Goal: Check status: Check status

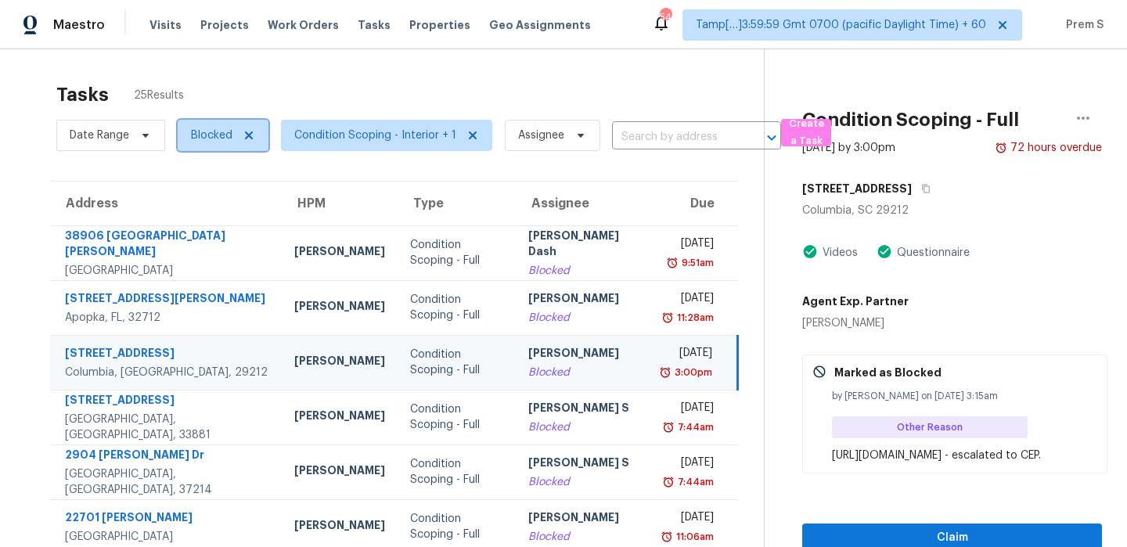
click at [221, 137] on span "Blocked" at bounding box center [211, 136] width 41 height 16
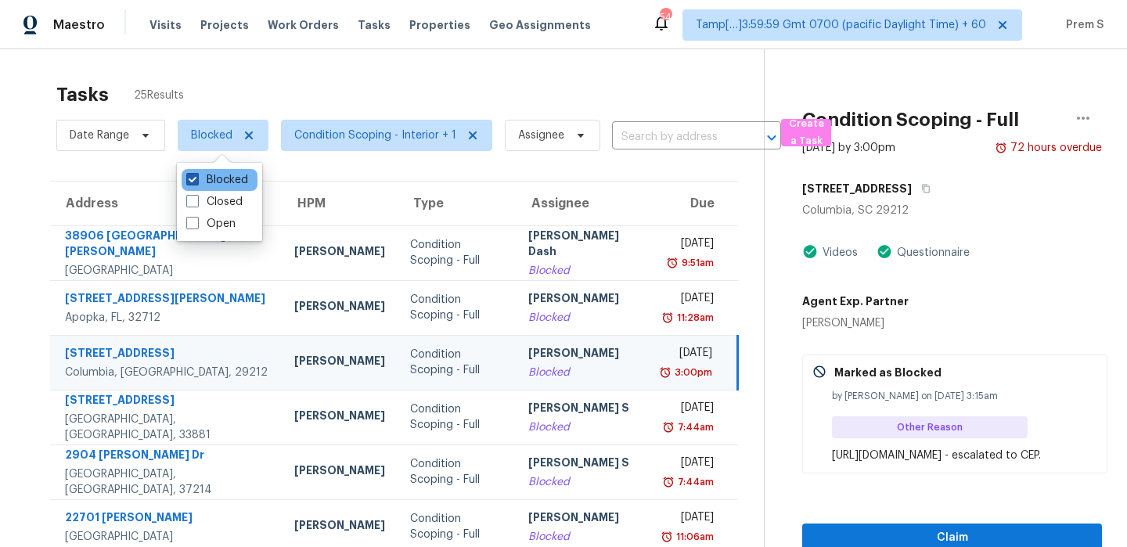
click at [236, 182] on label "Blocked" at bounding box center [217, 180] width 62 height 16
click at [197, 182] on input "Blocked" at bounding box center [191, 177] width 10 height 10
checkbox input "false"
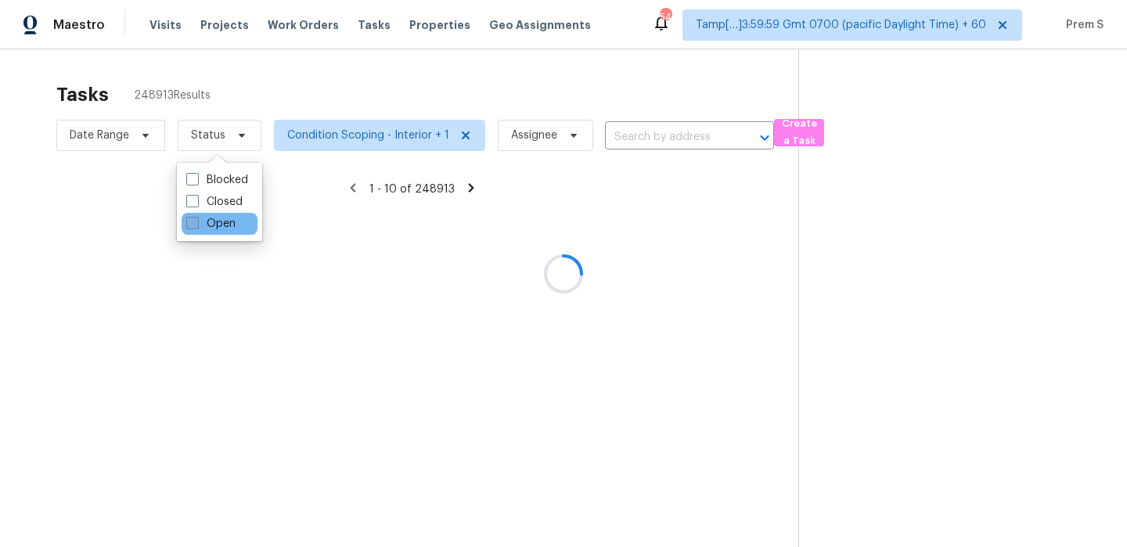
click at [225, 226] on label "Open" at bounding box center [210, 224] width 49 height 16
click at [197, 226] on input "Open" at bounding box center [191, 221] width 10 height 10
checkbox input "true"
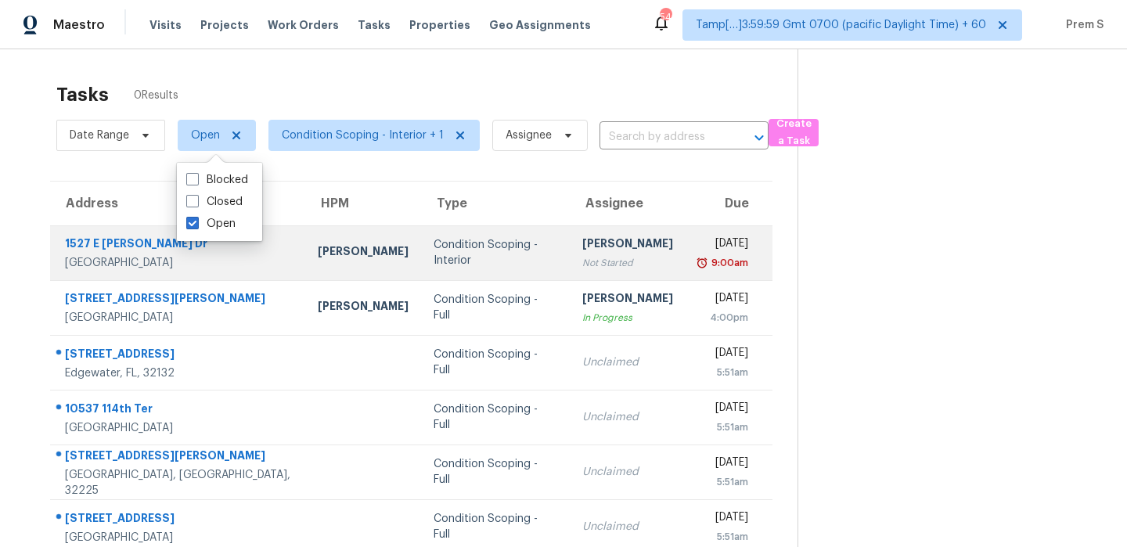
click at [583, 265] on div "Not Started" at bounding box center [628, 263] width 91 height 16
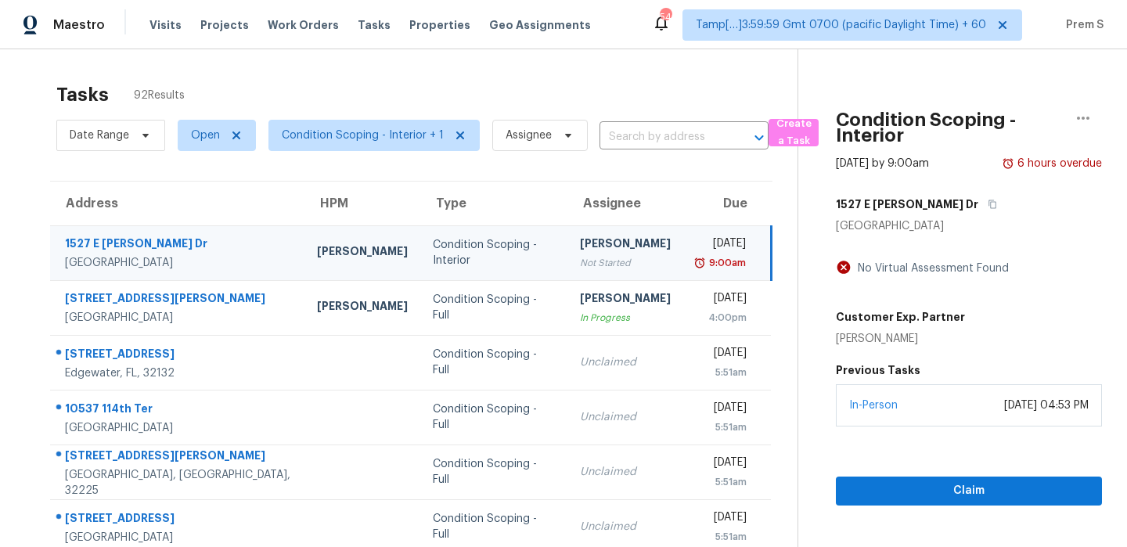
click at [934, 206] on div "1527 E [PERSON_NAME] Dr" at bounding box center [969, 204] width 266 height 28
click at [988, 206] on icon "button" at bounding box center [992, 204] width 9 height 9
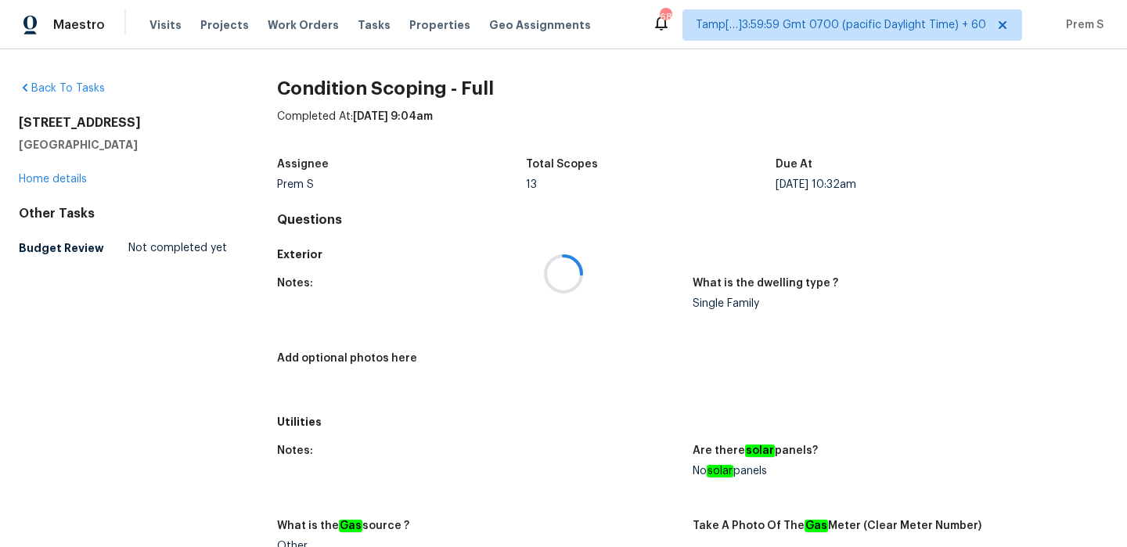
click at [59, 88] on div at bounding box center [563, 273] width 1127 height 547
click at [59, 88] on link "Back To Tasks" at bounding box center [62, 88] width 86 height 11
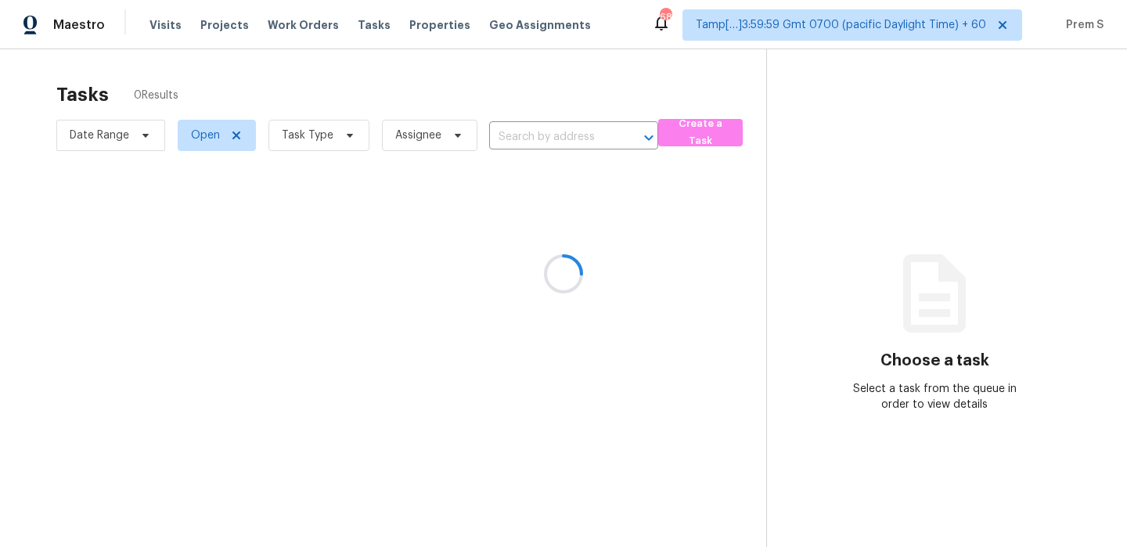
click at [166, 23] on div at bounding box center [563, 273] width 1127 height 547
click at [160, 31] on div at bounding box center [563, 273] width 1127 height 547
click at [160, 22] on div at bounding box center [563, 273] width 1127 height 547
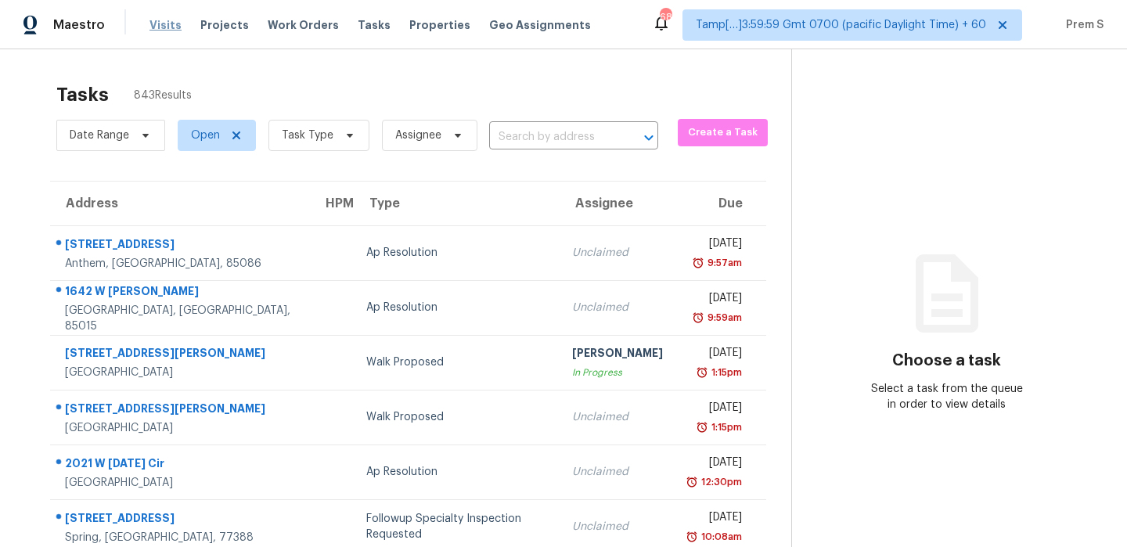
click at [161, 32] on span "Visits" at bounding box center [166, 25] width 32 height 16
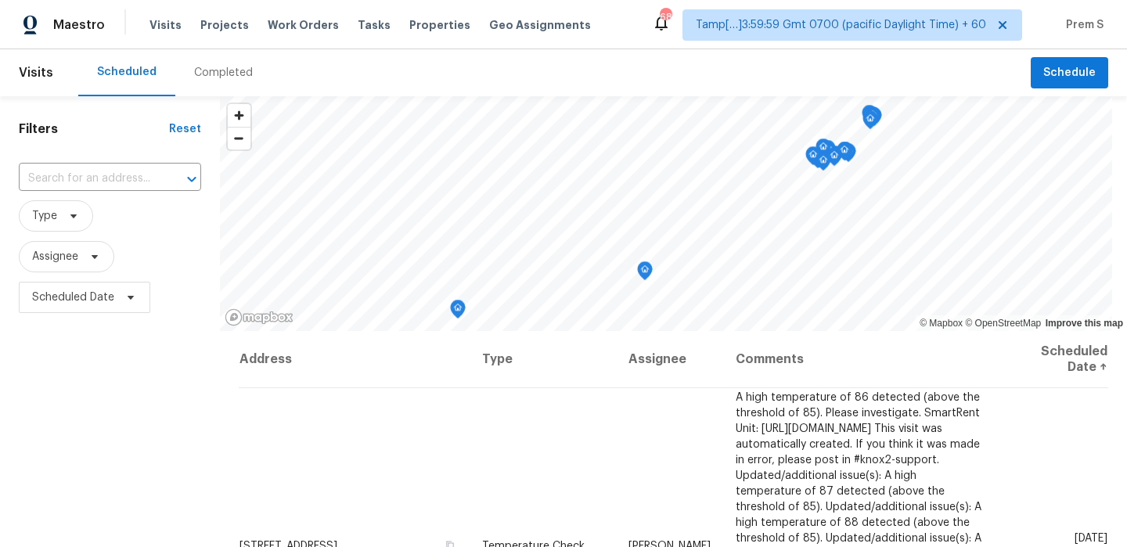
click at [215, 78] on div "Completed" at bounding box center [223, 73] width 59 height 16
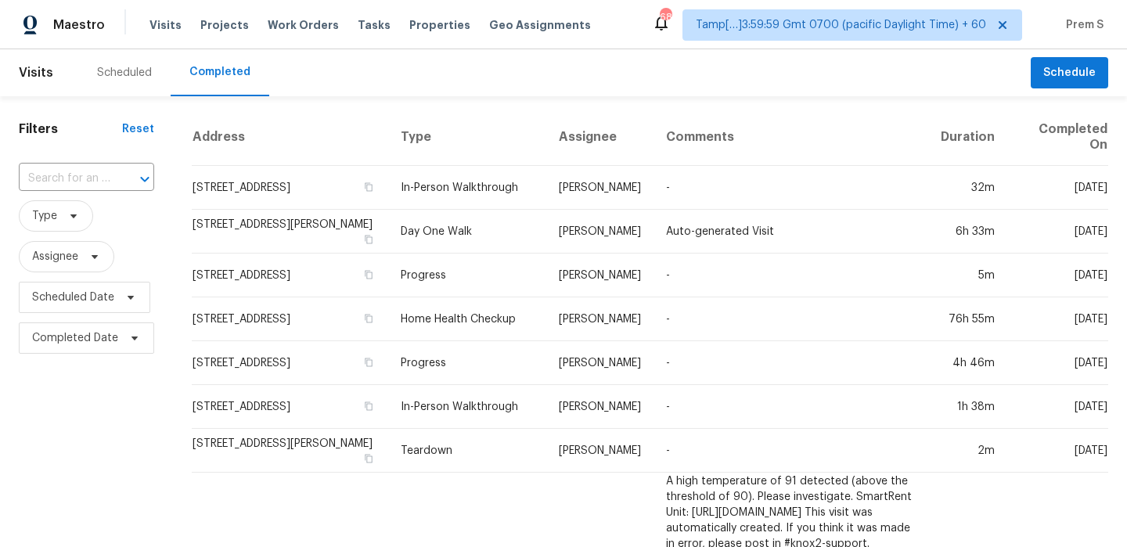
click at [129, 171] on div at bounding box center [134, 179] width 41 height 22
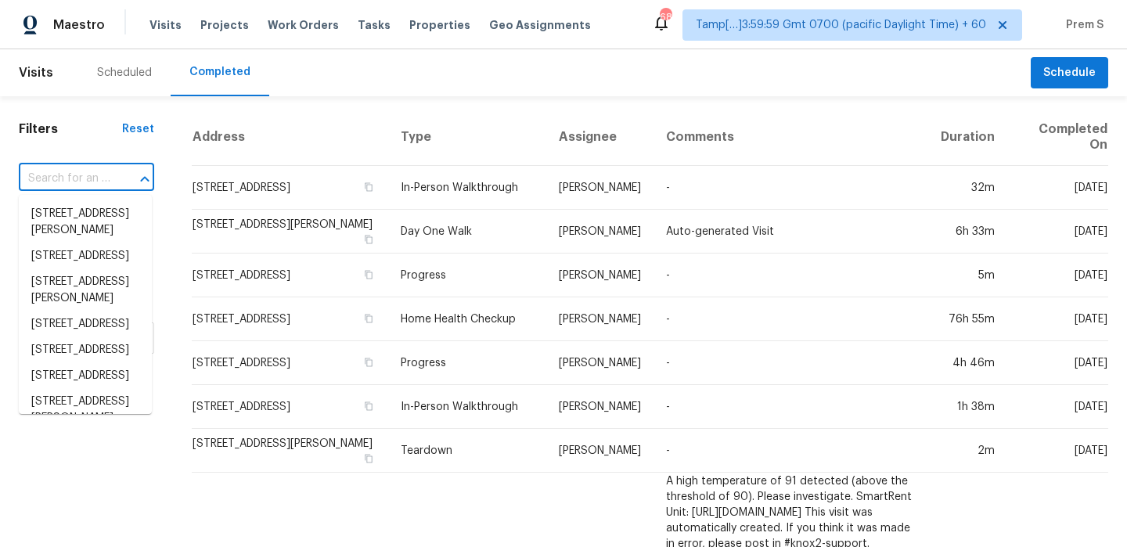
paste input "1527 E Irene Dr, Casa Grande, AZ 85122"
type input "1527 E Irene Dr, Casa Grande, AZ 85122"
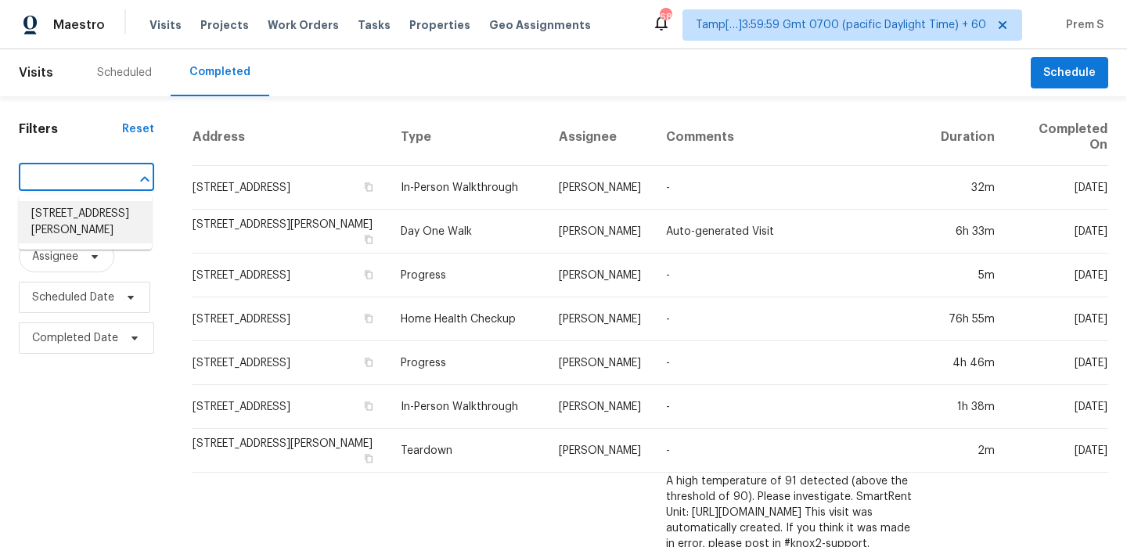
click at [117, 220] on li "1527 E Irene Dr, Casa Grande, AZ 85122" at bounding box center [85, 222] width 133 height 42
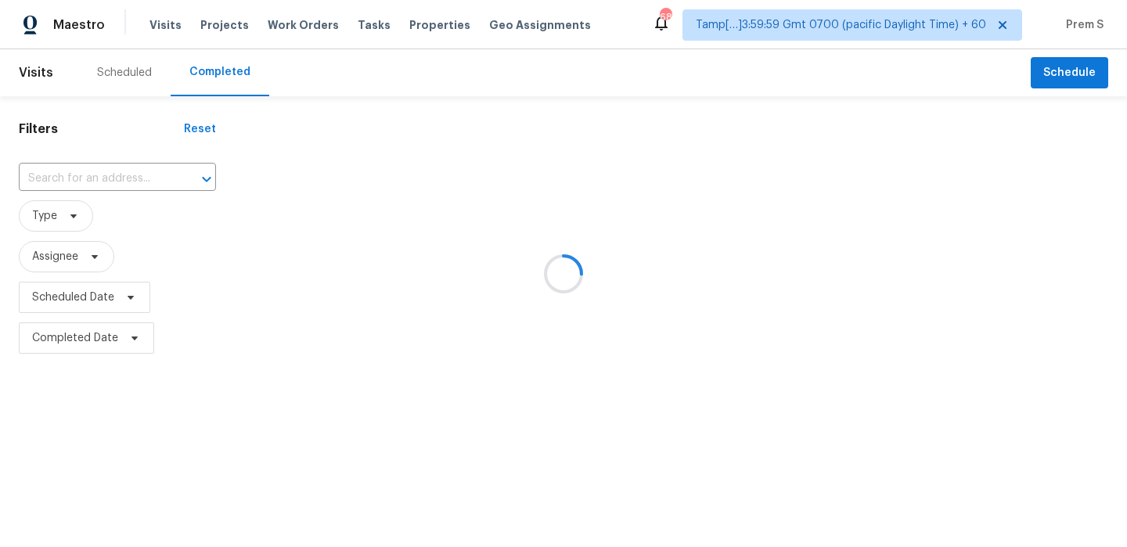
type input "1527 E Irene Dr, Casa Grande, AZ 85122"
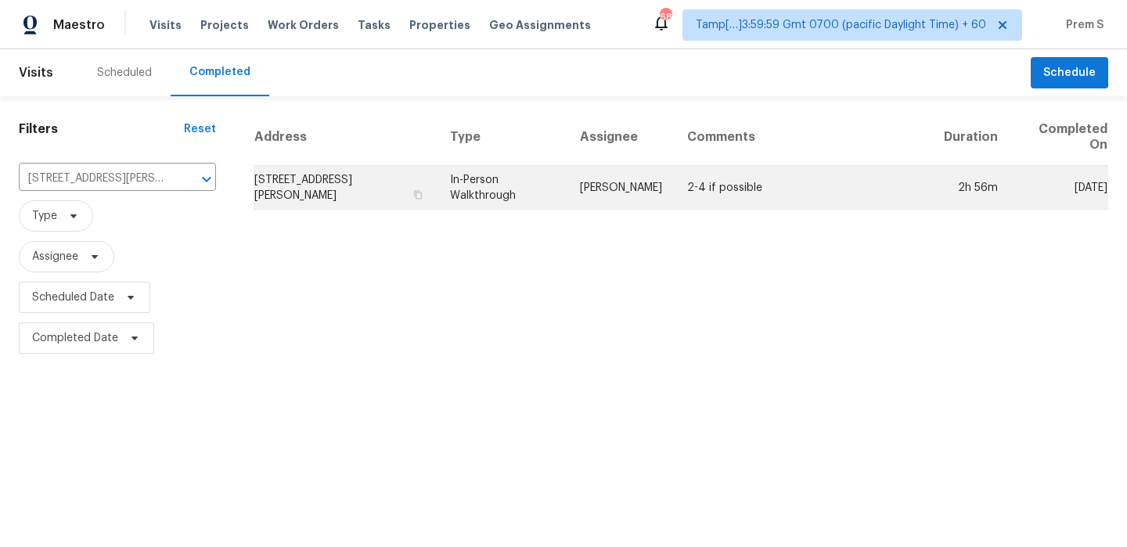
click at [405, 195] on td "1527 E Irene Dr, Casa Grande, AZ 85122" at bounding box center [346, 188] width 184 height 44
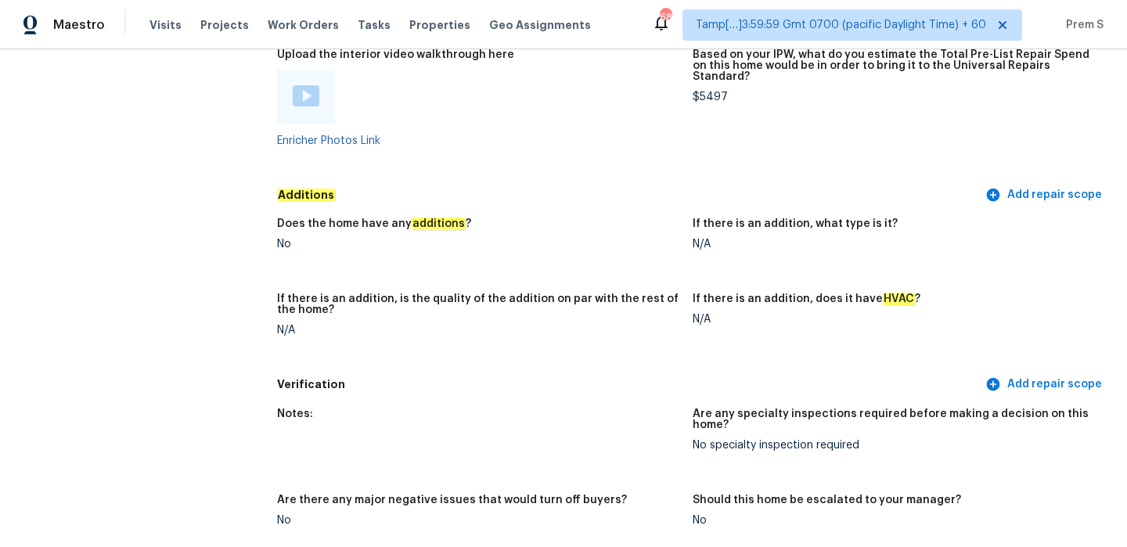
scroll to position [2949, 0]
